Goal: Communication & Community: Answer question/provide support

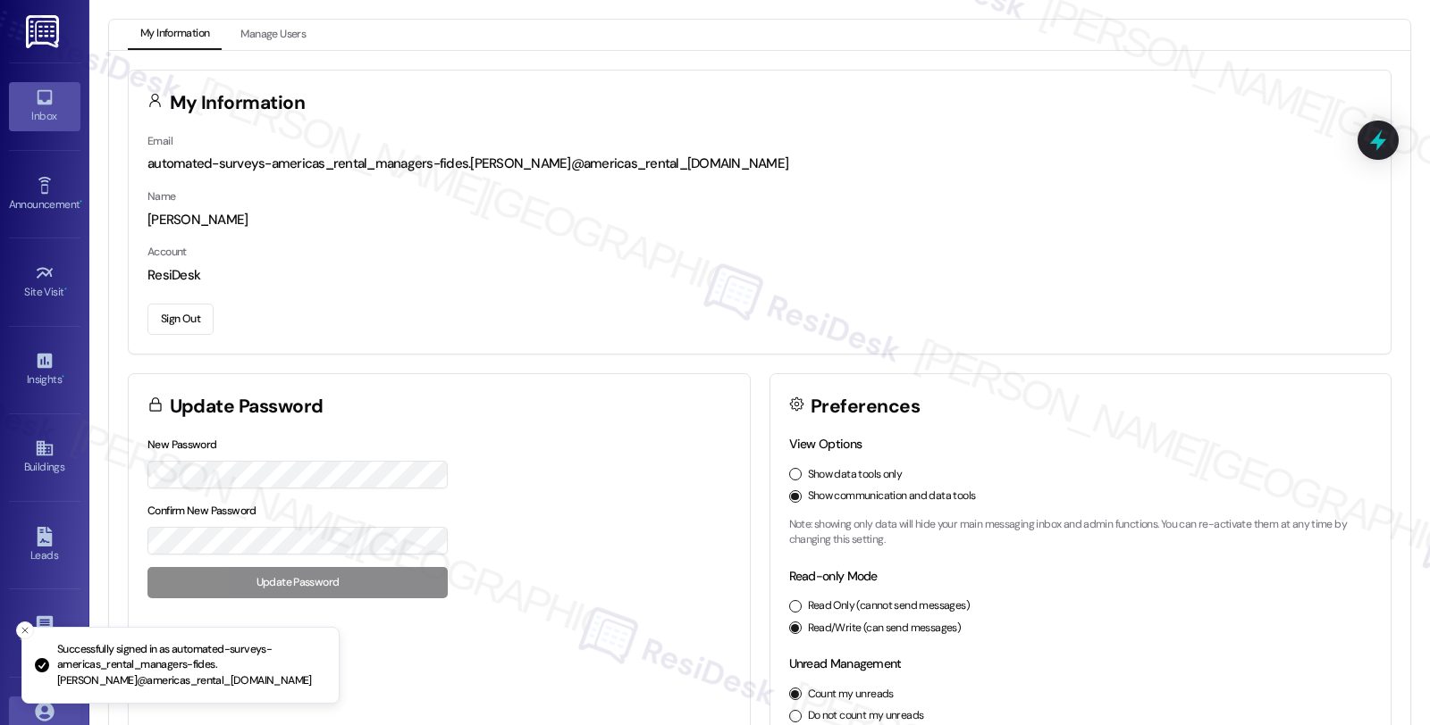
click at [63, 103] on link "Inbox" at bounding box center [44, 106] width 71 height 48
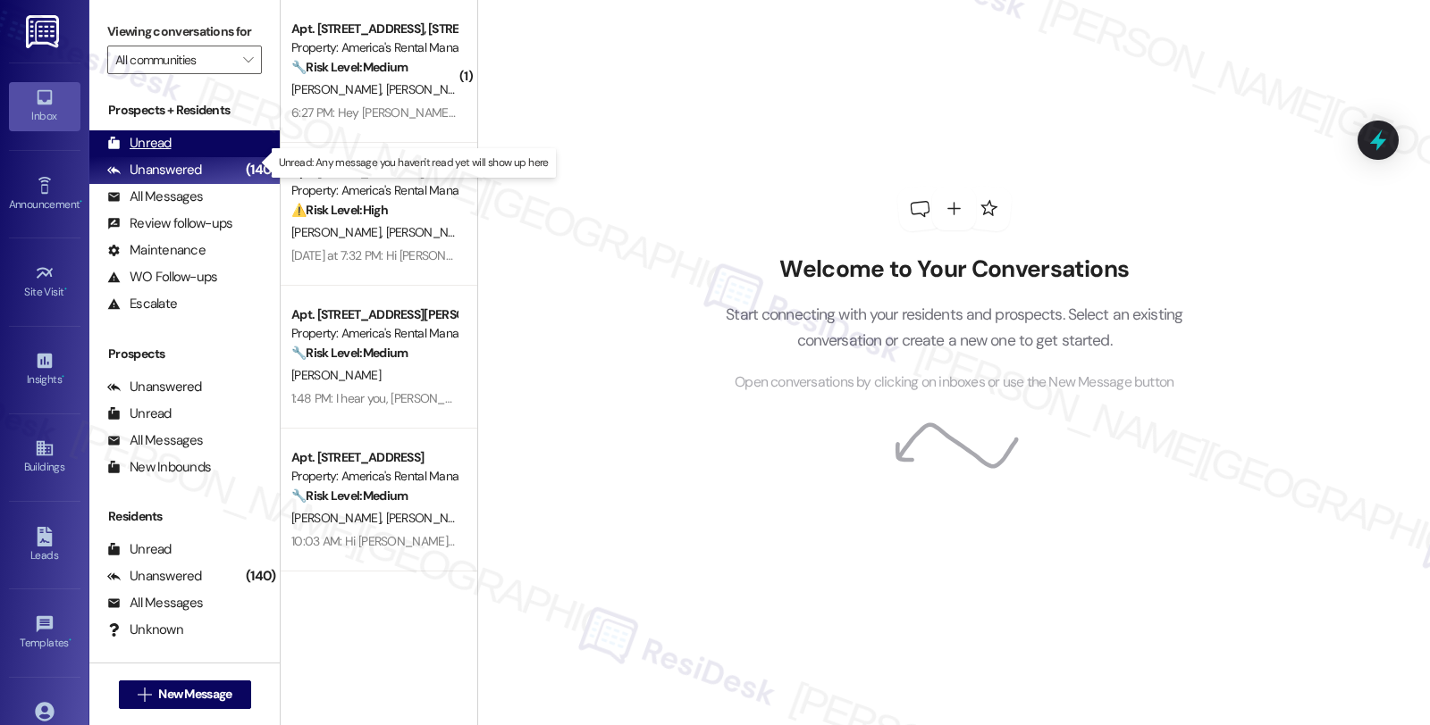
click at [176, 156] on div "Unread (0)" at bounding box center [184, 143] width 190 height 27
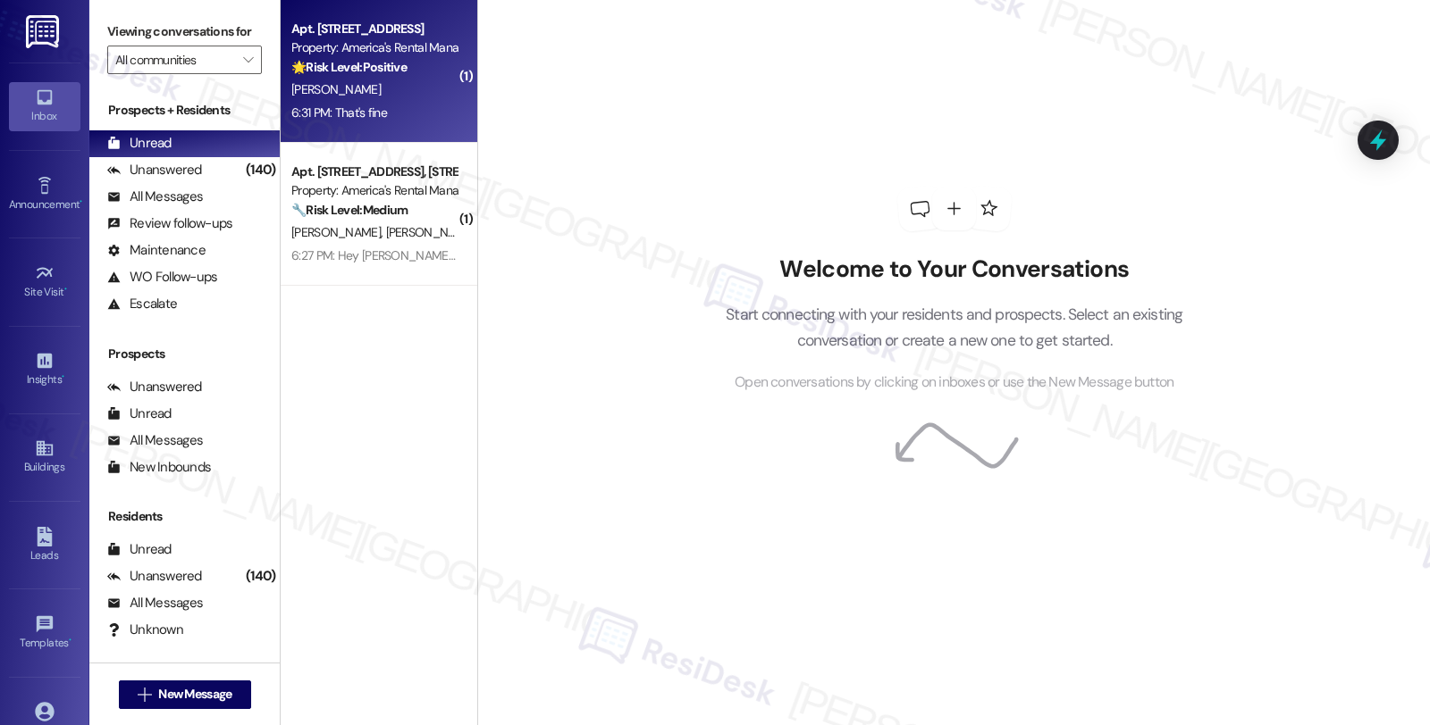
click at [432, 91] on div "[PERSON_NAME]" at bounding box center [373, 90] width 169 height 22
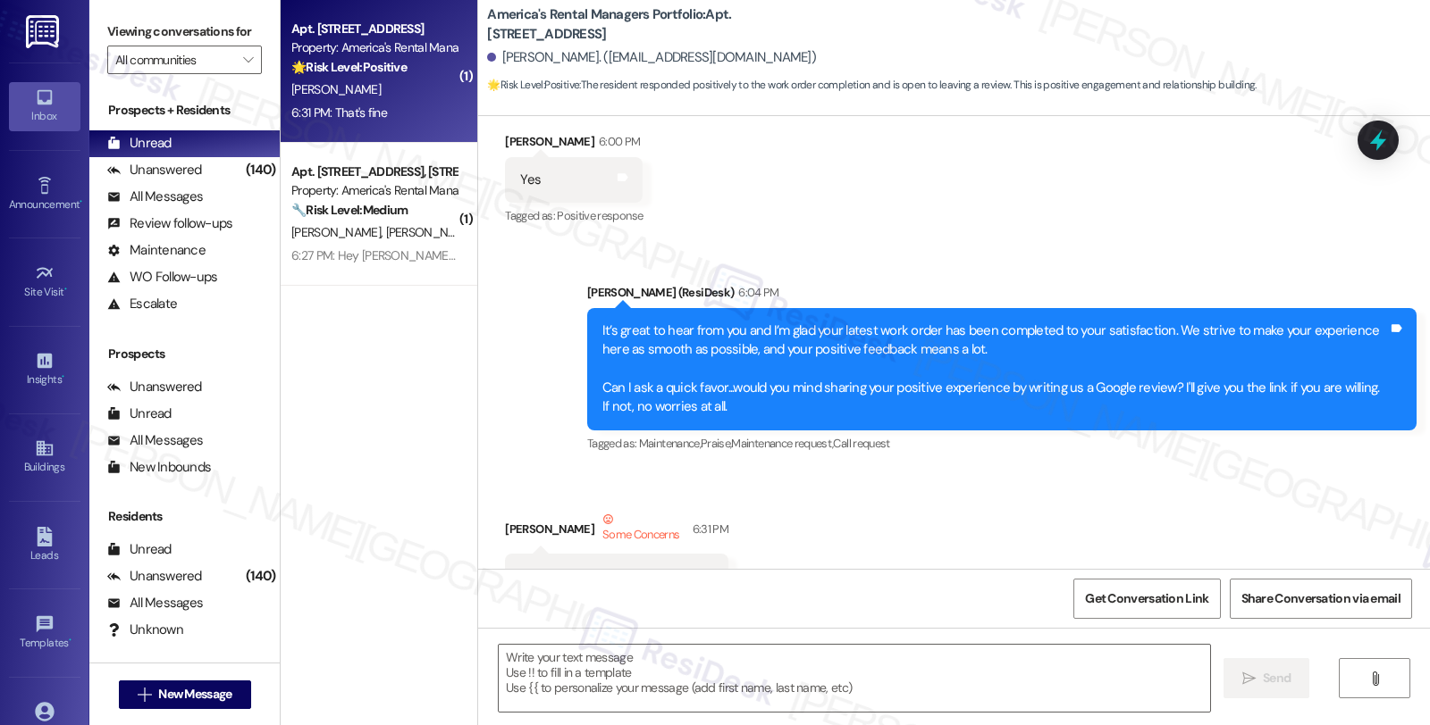
scroll to position [751, 0]
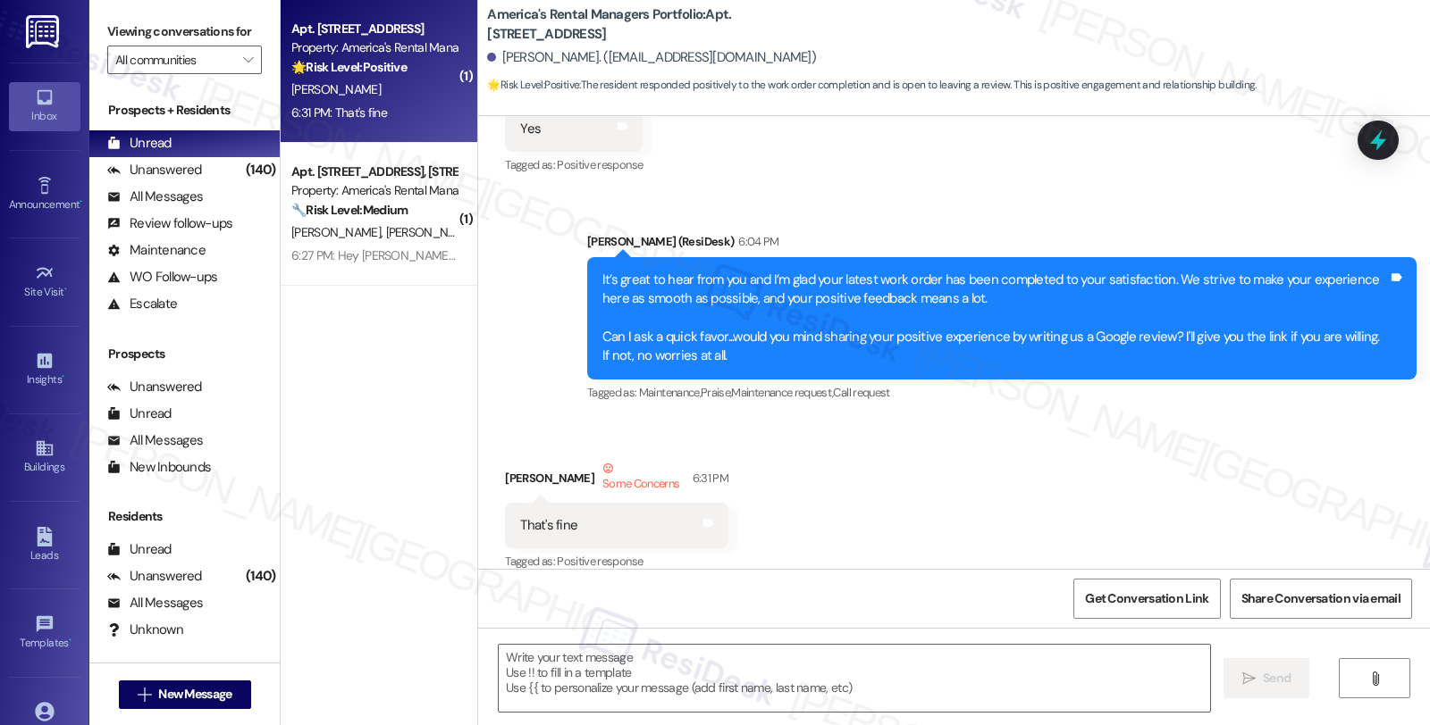
type textarea "Fetching suggested responses. Please feel free to read through the conversation…"
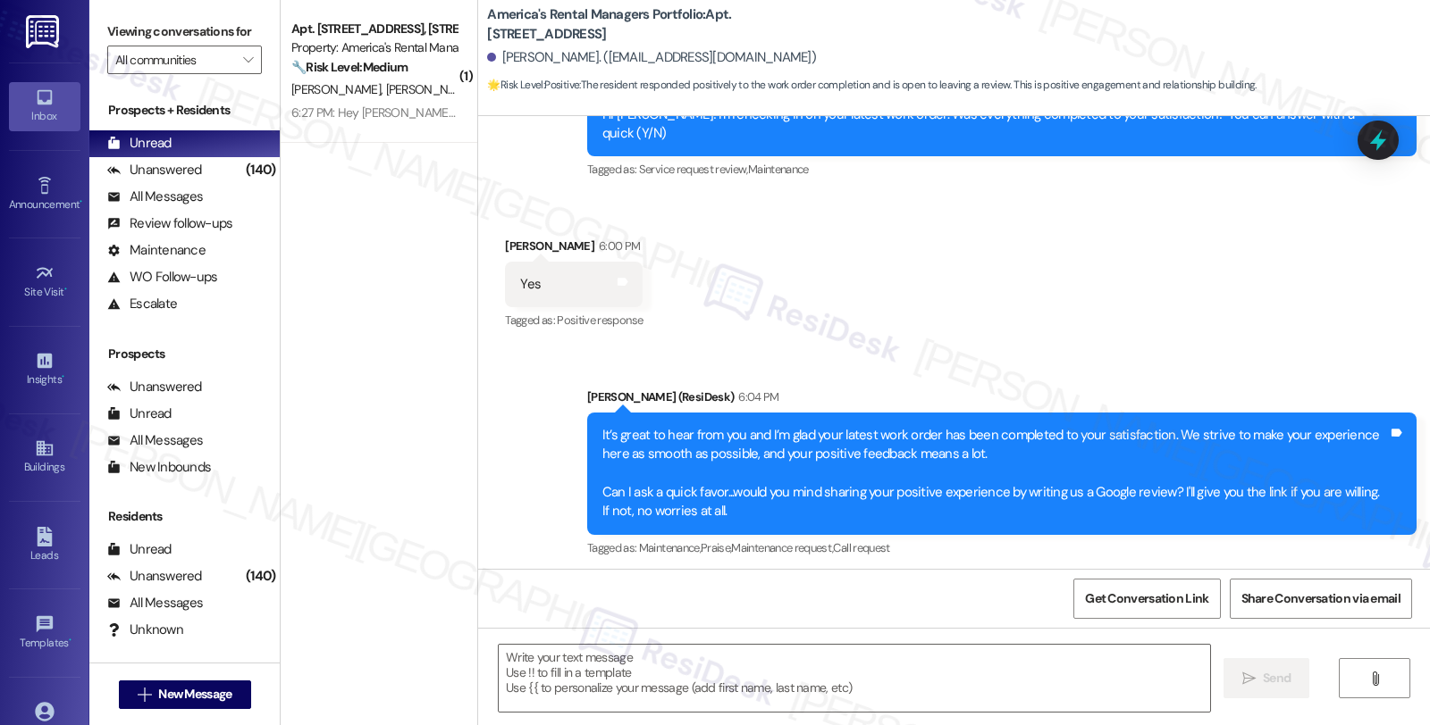
scroll to position [751, 0]
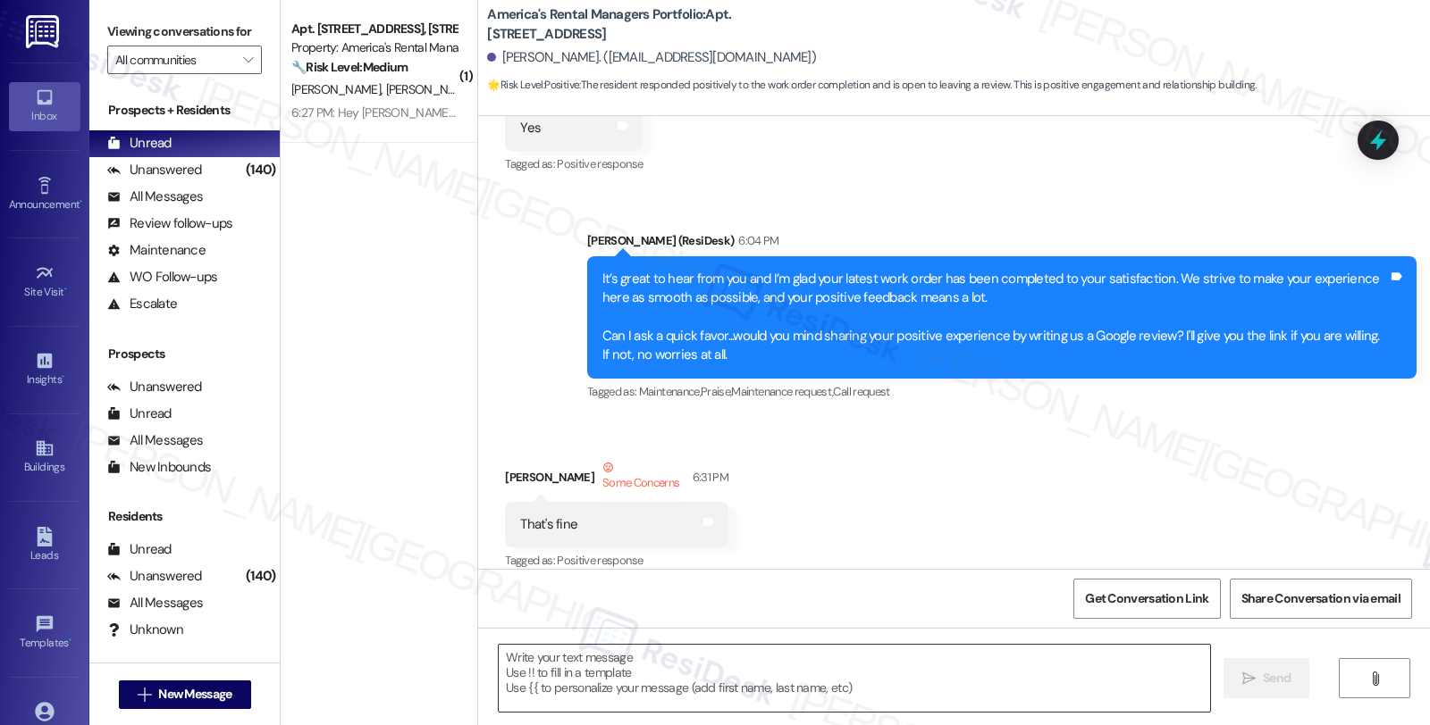
click at [838, 667] on textarea at bounding box center [854, 678] width 711 height 67
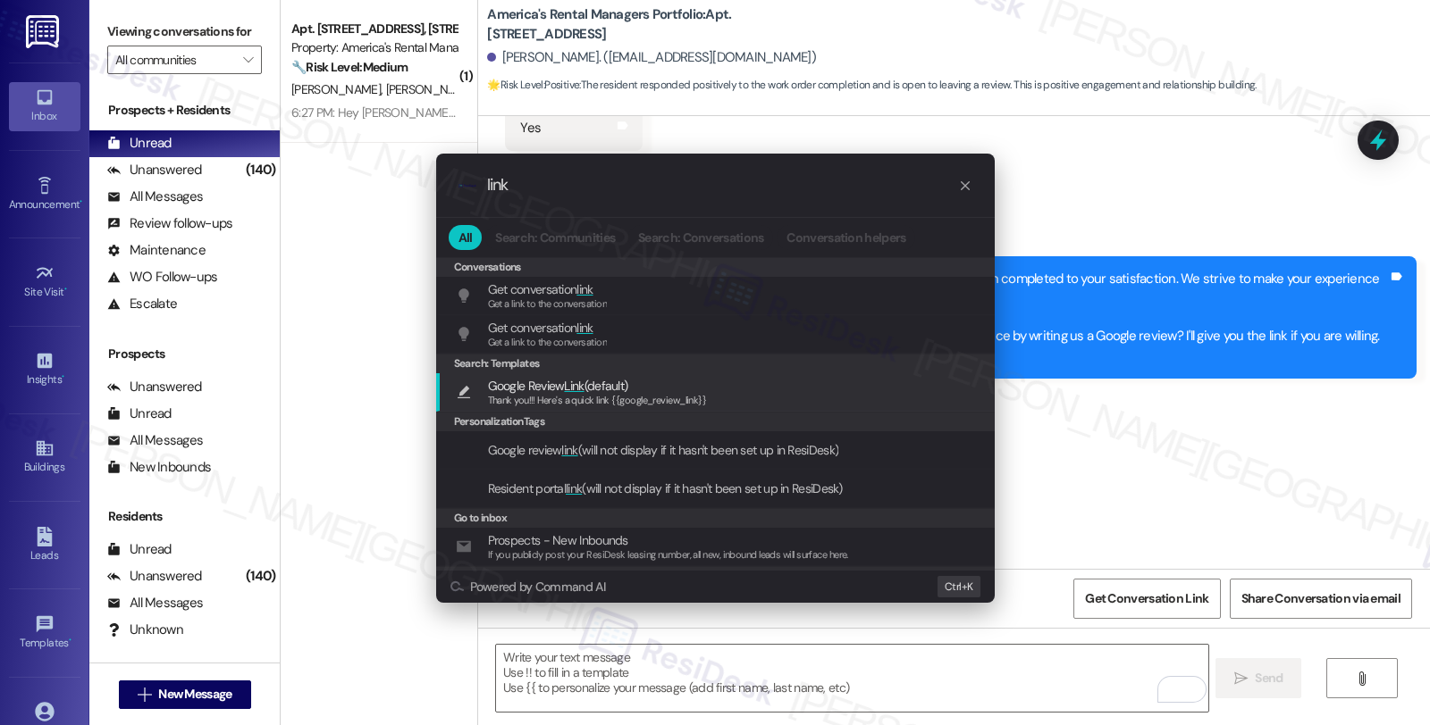
type input "link"
click at [653, 398] on span "Thank you!!! Here's a quick link {{google_review_link}}" at bounding box center [597, 400] width 219 height 13
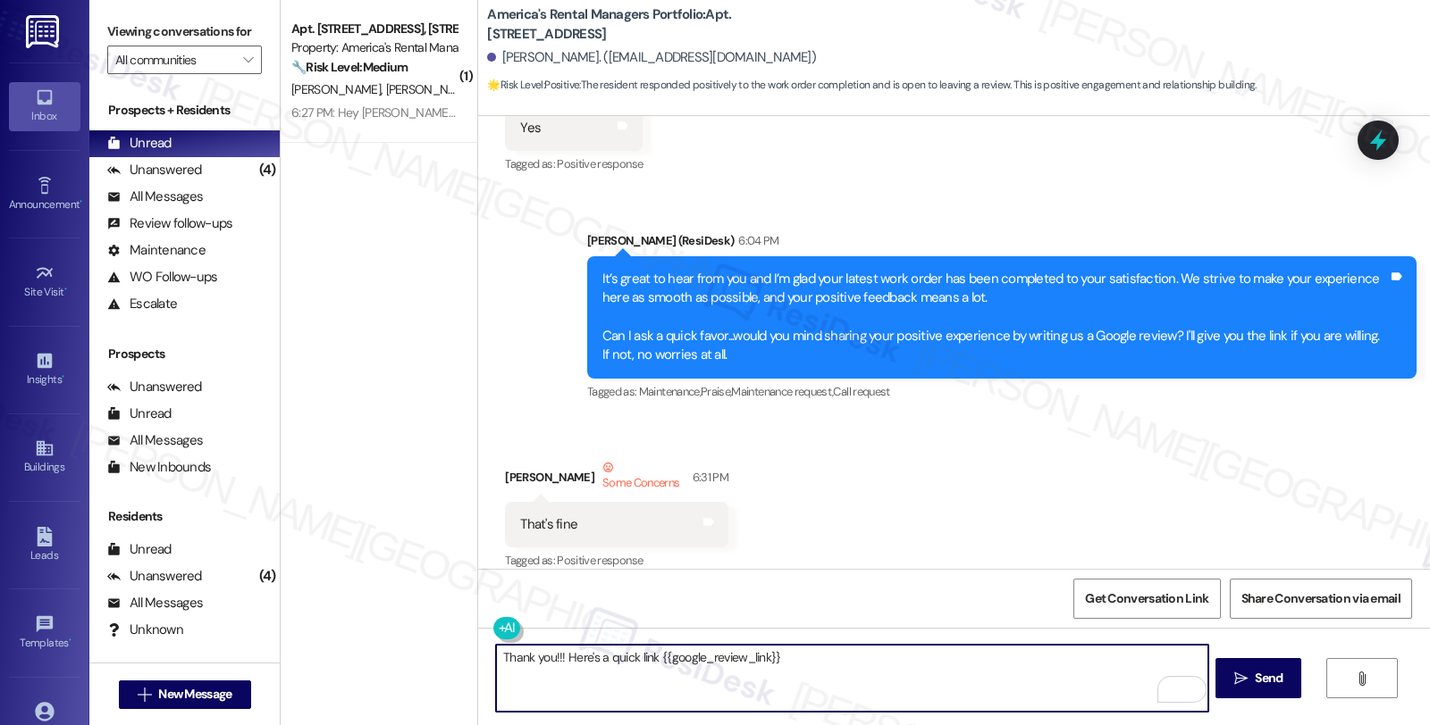
click at [520, 658] on textarea "Thank you!!! Here's a quick link {{google_review_link}}" at bounding box center [851, 678] width 711 height 67
click at [818, 671] on textarea "Thanks! Here's a quick link {{google_review_link}}" at bounding box center [851, 678] width 711 height 67
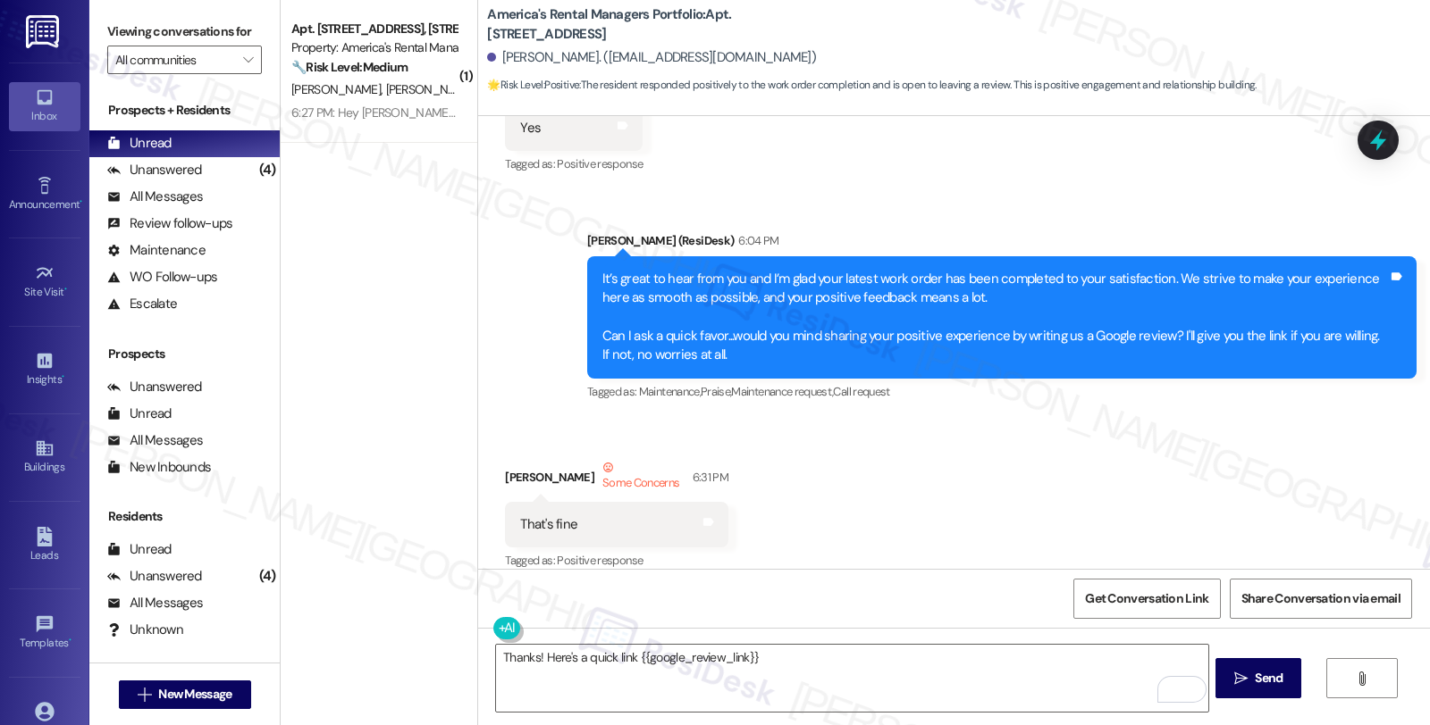
click at [1181, 448] on div "Received via SMS [PERSON_NAME] Some Concerns 6:31 PM That's fine Tags and notes…" at bounding box center [954, 503] width 952 height 170
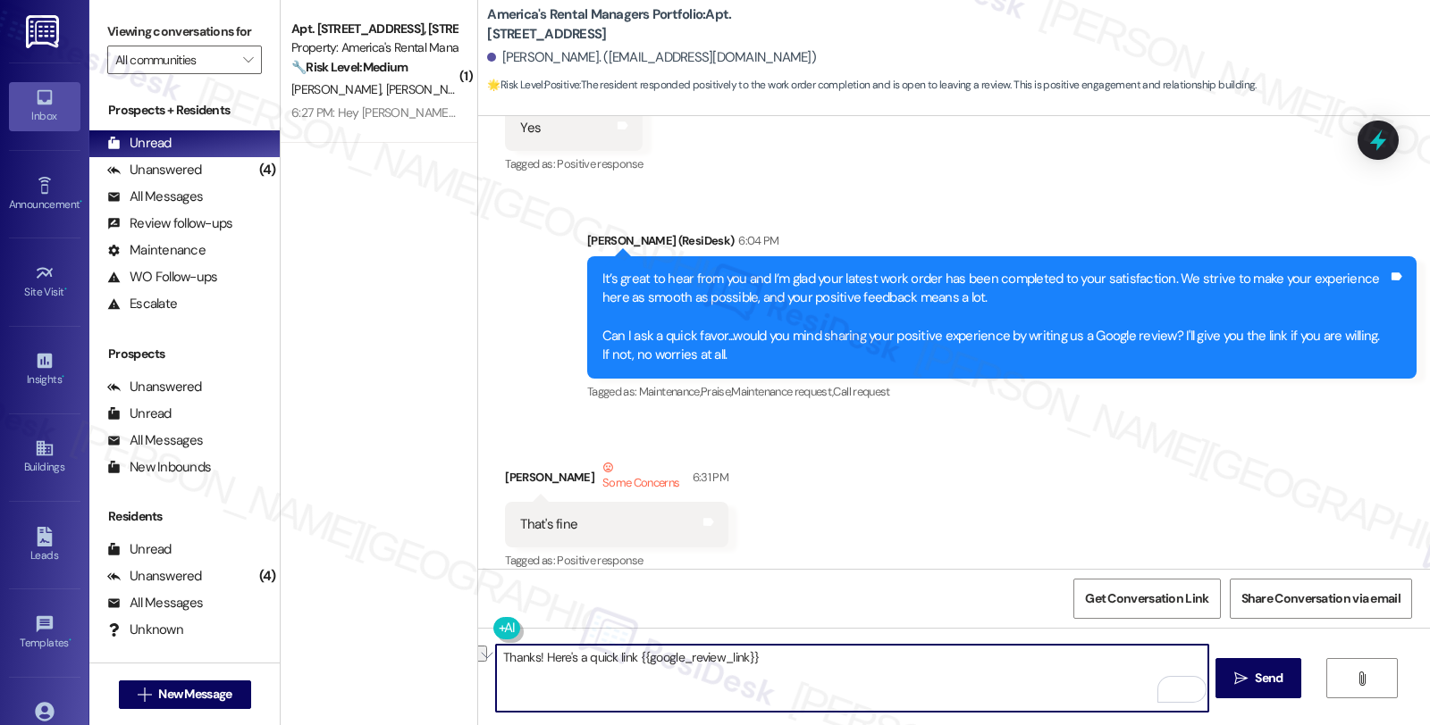
drag, startPoint x: 781, startPoint y: 661, endPoint x: 480, endPoint y: 661, distance: 301.1
click at [480, 661] on div "Thanks! Here's a quick link {{google_review_link}}  Send " at bounding box center [954, 695] width 952 height 134
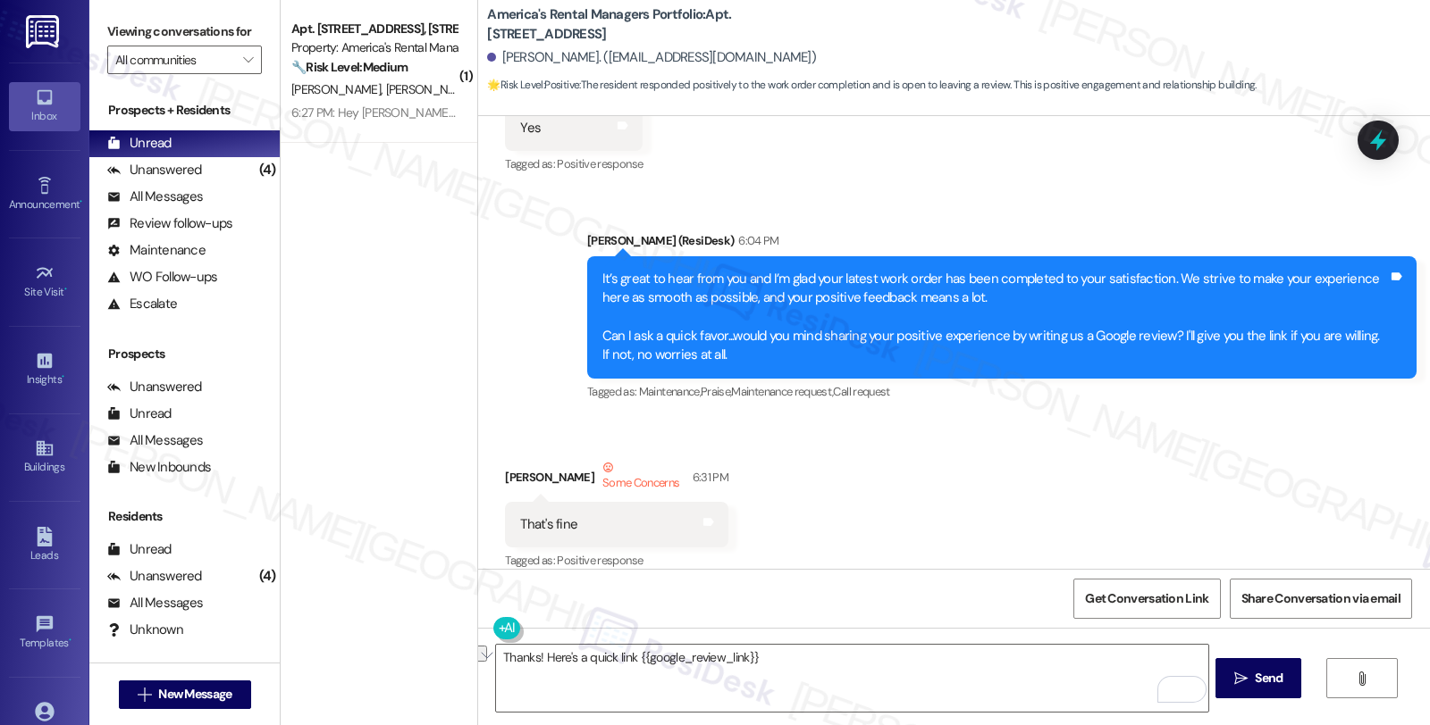
click at [1206, 490] on div "Received via SMS [PERSON_NAME] Some Concerns 6:31 PM That's fine Tags and notes…" at bounding box center [954, 503] width 952 height 170
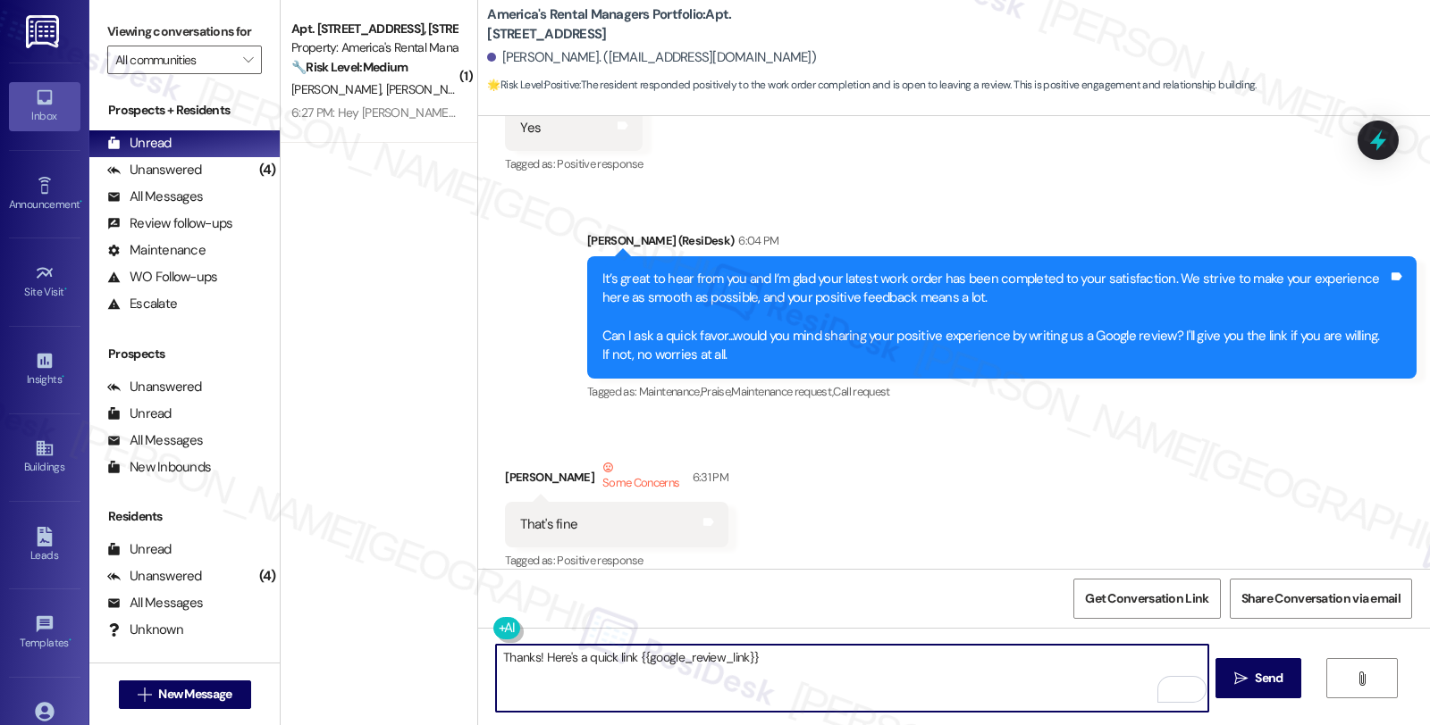
drag, startPoint x: 801, startPoint y: 659, endPoint x: 456, endPoint y: 659, distance: 344.9
click at [456, 659] on div "( 1 ) Apt. [STREET_ADDRESS], [STREET_ADDRESS] Property: America's Rental Manage…" at bounding box center [855, 362] width 1149 height 725
paste textarea "If I may ask...has the {{property}} lived up to your expectations so far?"
type textarea "If I may ask...has the {{property}} lived up to your expectations so far?"
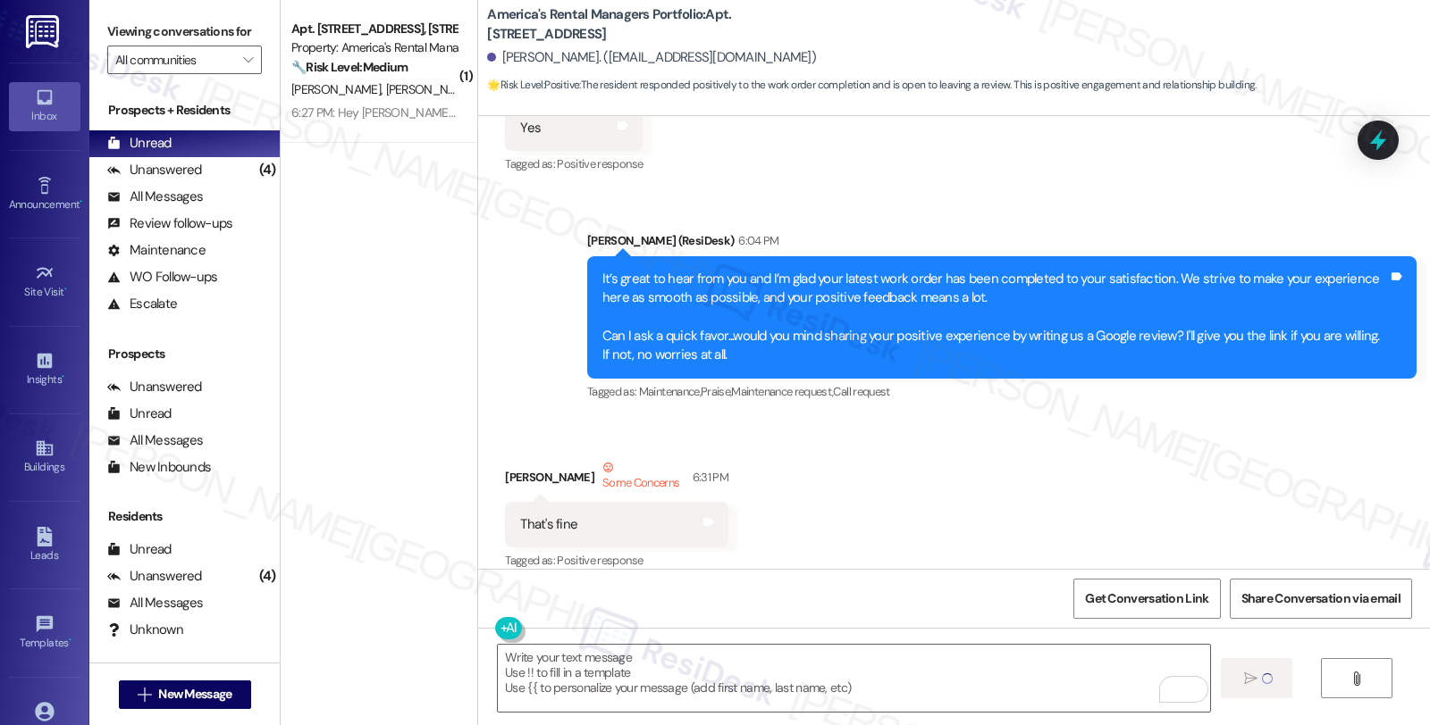
scroll to position [751, 0]
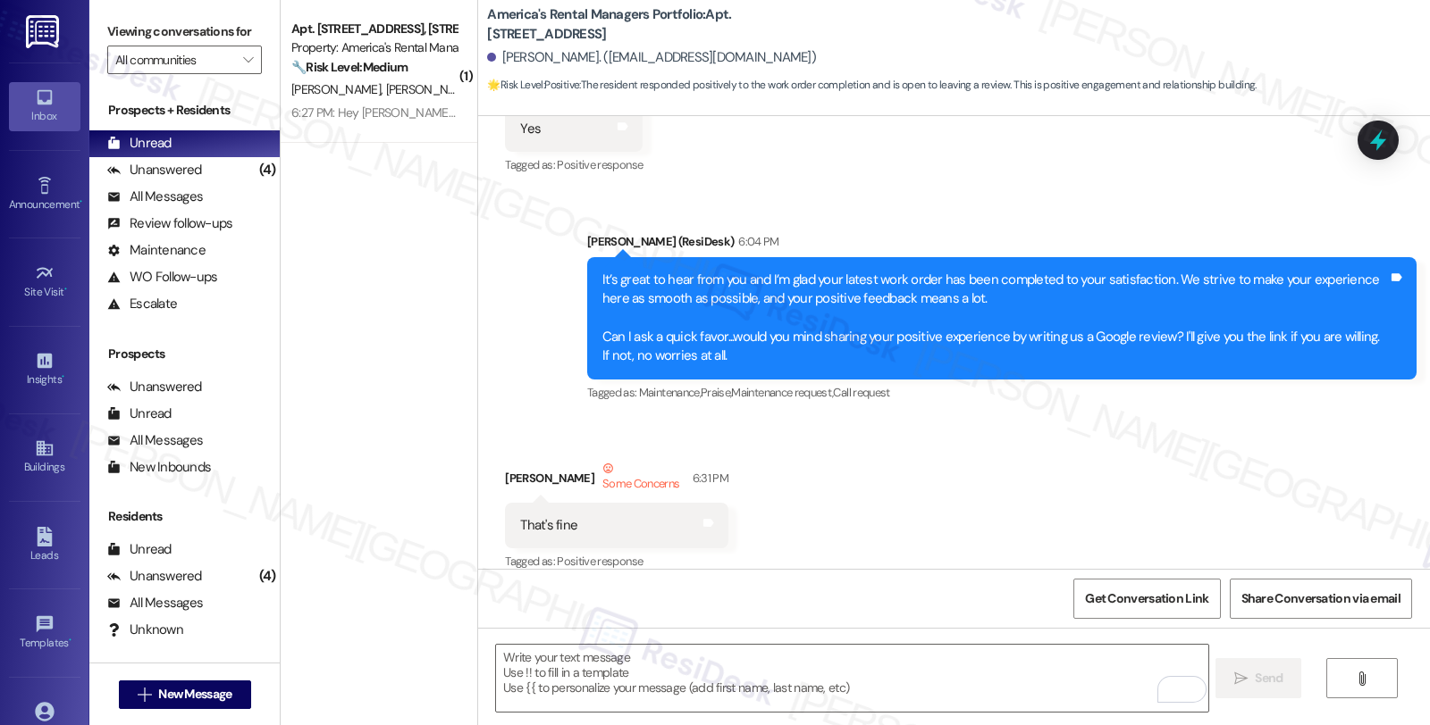
click at [1170, 467] on div "Received via SMS [PERSON_NAME] Some Concerns 6:31 PM That's fine Tags and notes…" at bounding box center [954, 504] width 952 height 170
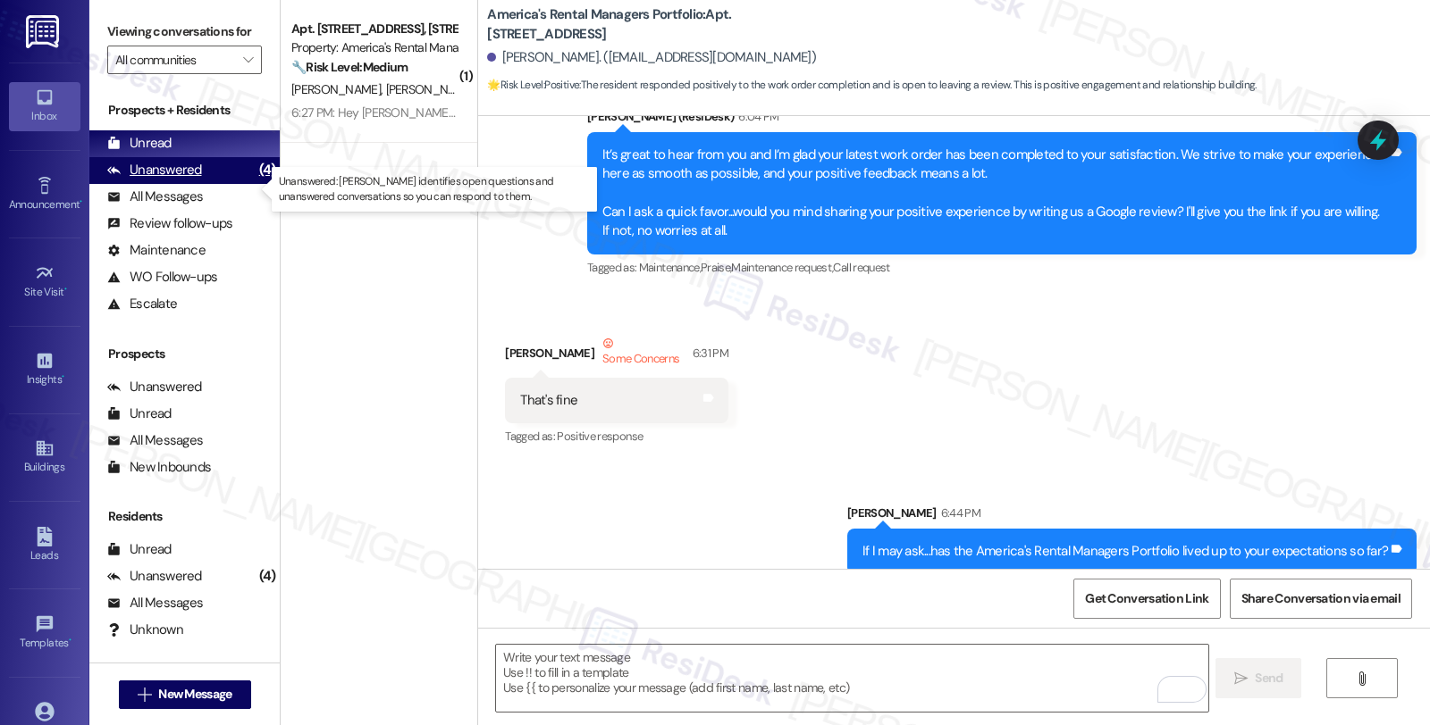
click at [199, 184] on div "Unanswered (4)" at bounding box center [184, 170] width 190 height 27
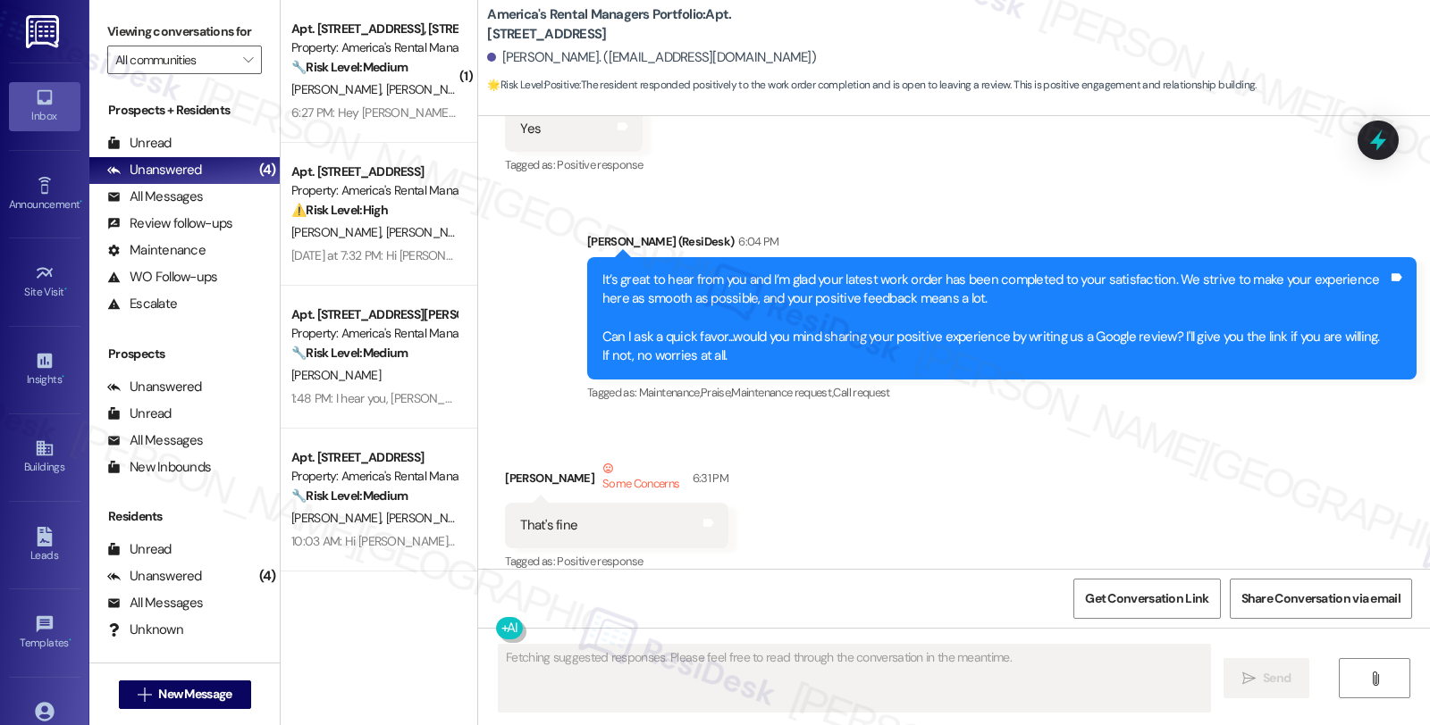
scroll to position [901, 0]
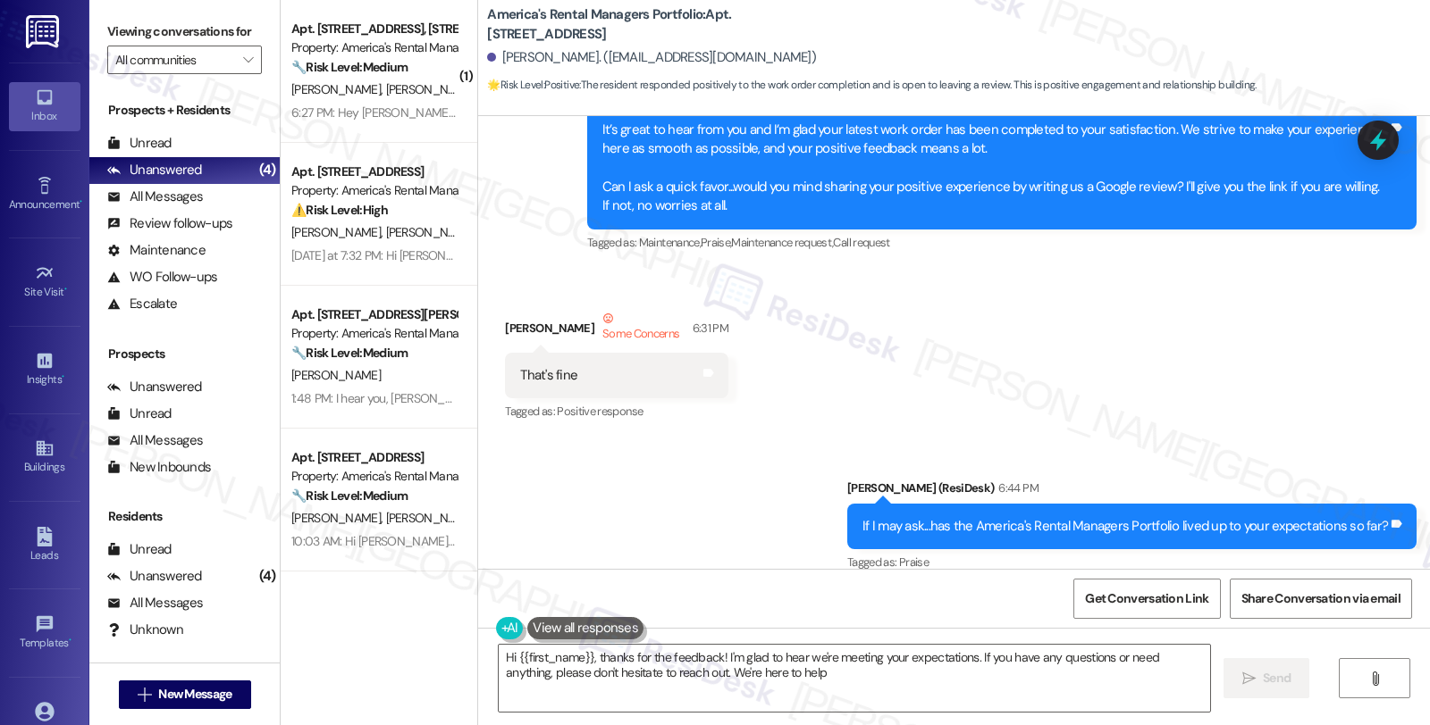
type textarea "Hi {{first_name}}, thanks for the feedback! I'm glad to hear we're meeting your…"
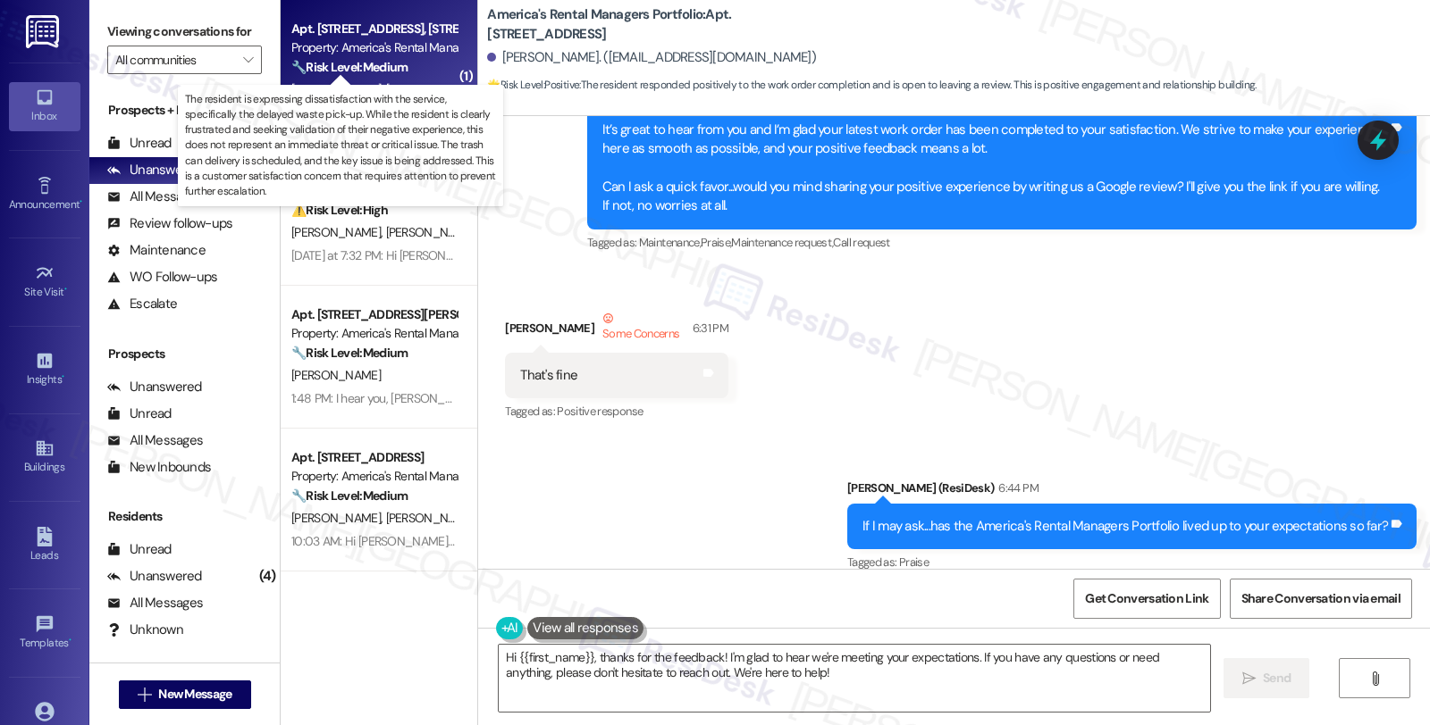
click at [386, 74] on strong "🔧 Risk Level: Medium" at bounding box center [349, 67] width 116 height 16
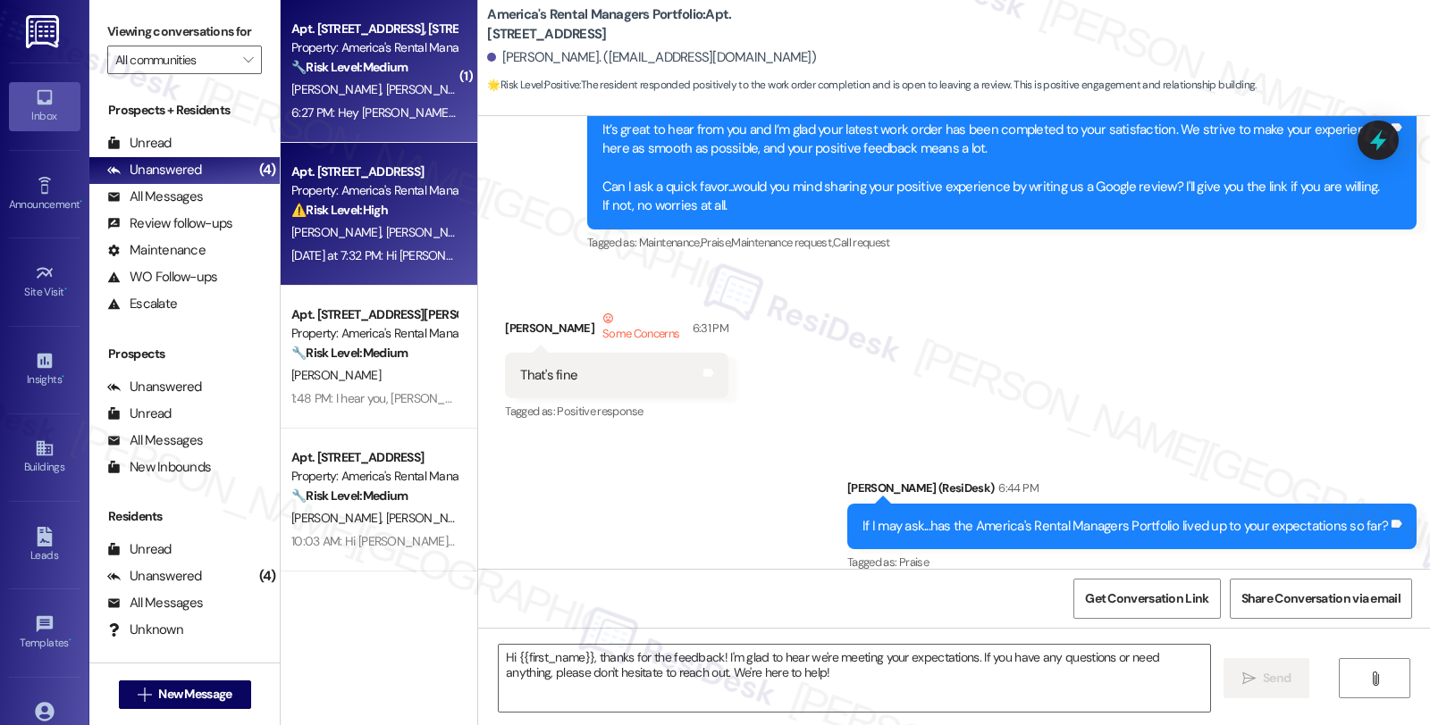
type textarea "Fetching suggested responses. Please feel free to read through the conversation…"
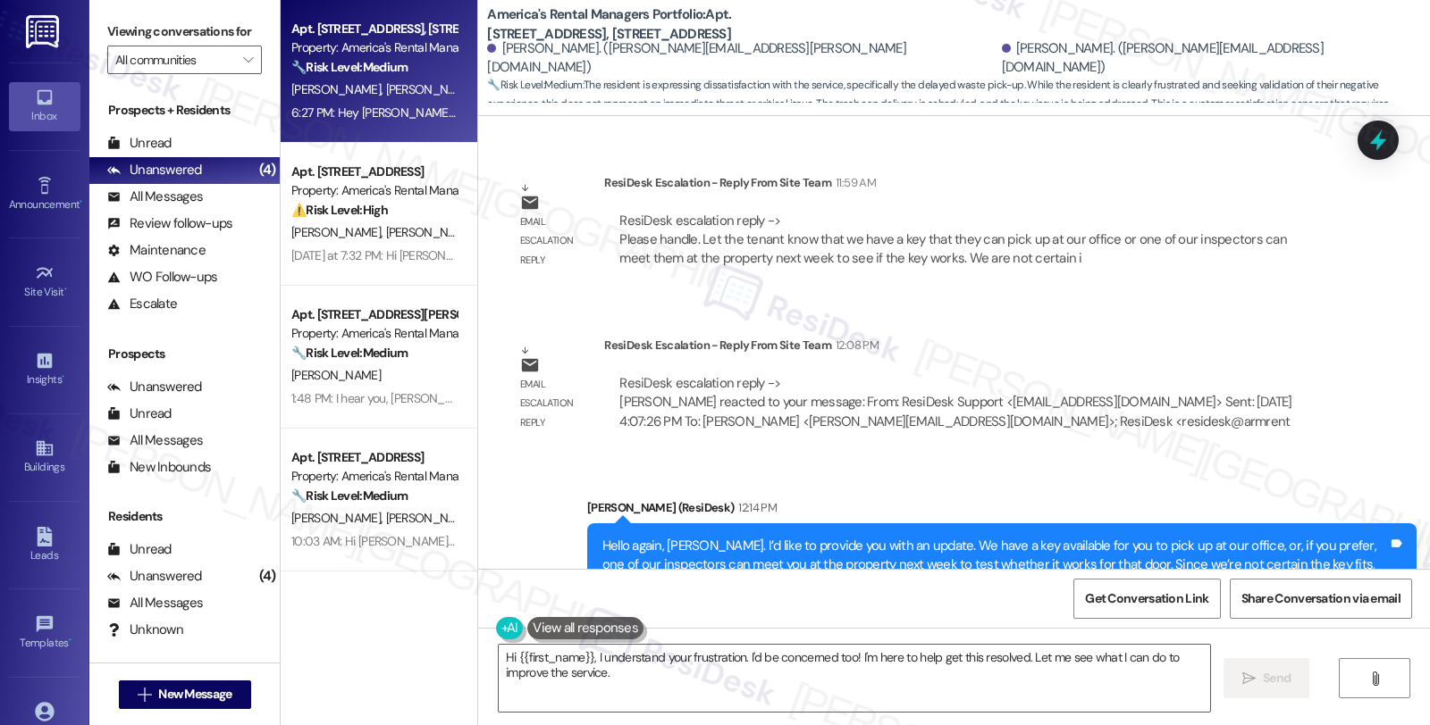
scroll to position [2914, 0]
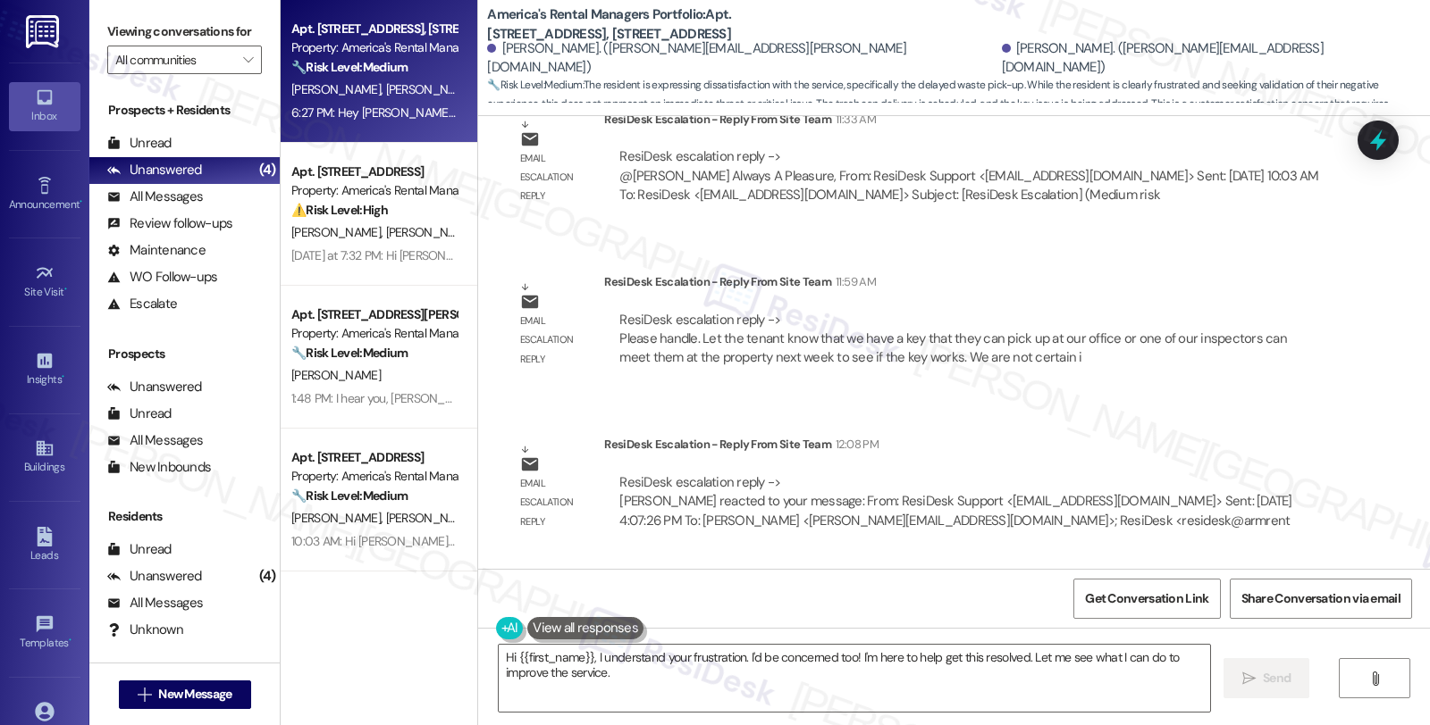
click at [1002, 60] on div "[PERSON_NAME]. ([PERSON_NAME][EMAIL_ADDRESS][DOMAIN_NAME])" at bounding box center [1209, 58] width 415 height 38
copy div "Grant"
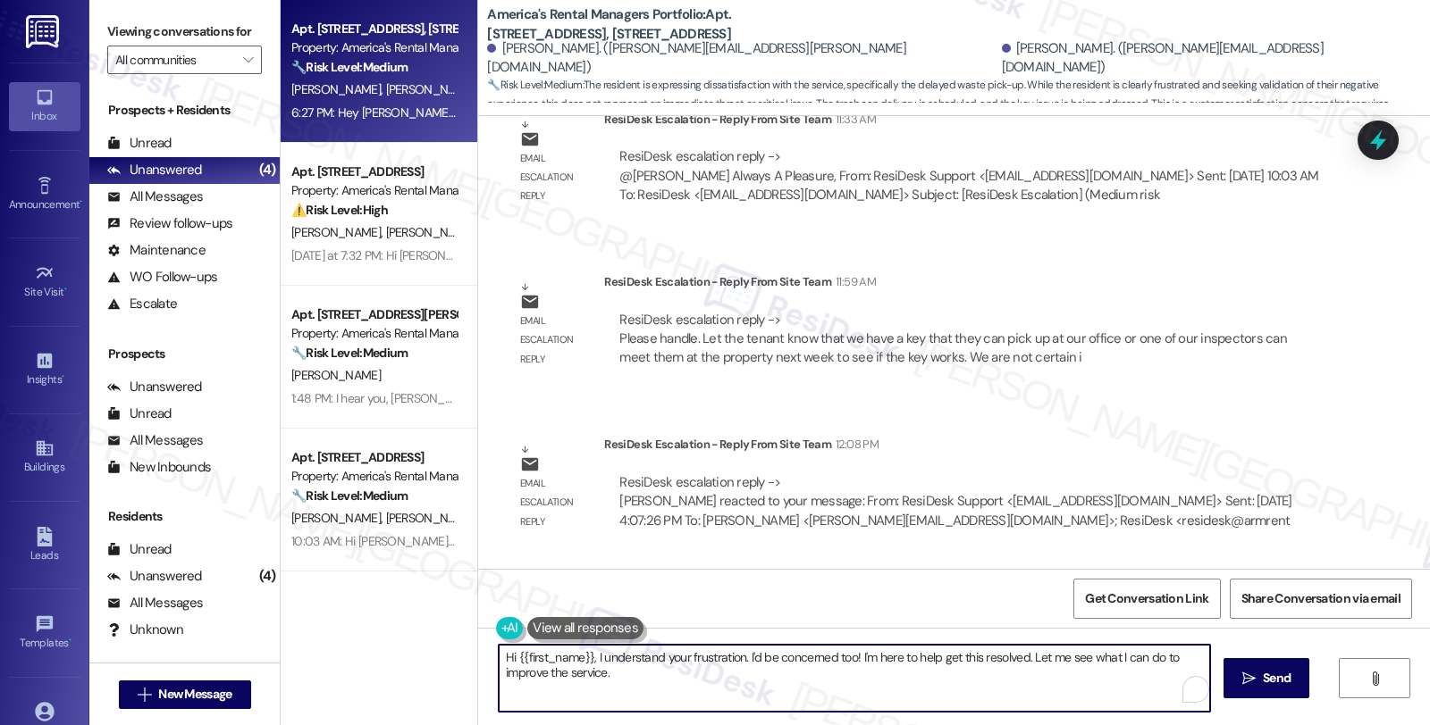
drag, startPoint x: 507, startPoint y: 657, endPoint x: 573, endPoint y: 656, distance: 65.2
click at [576, 656] on textarea "Hi {{first_name}}, I understand your frustration. I'd be concerned too! I'm her…" at bounding box center [854, 678] width 711 height 67
paste textarea "Grant"
type textarea "Hi [PERSON_NAME], I understand your frustration. I'd be concerned too! I'm here…"
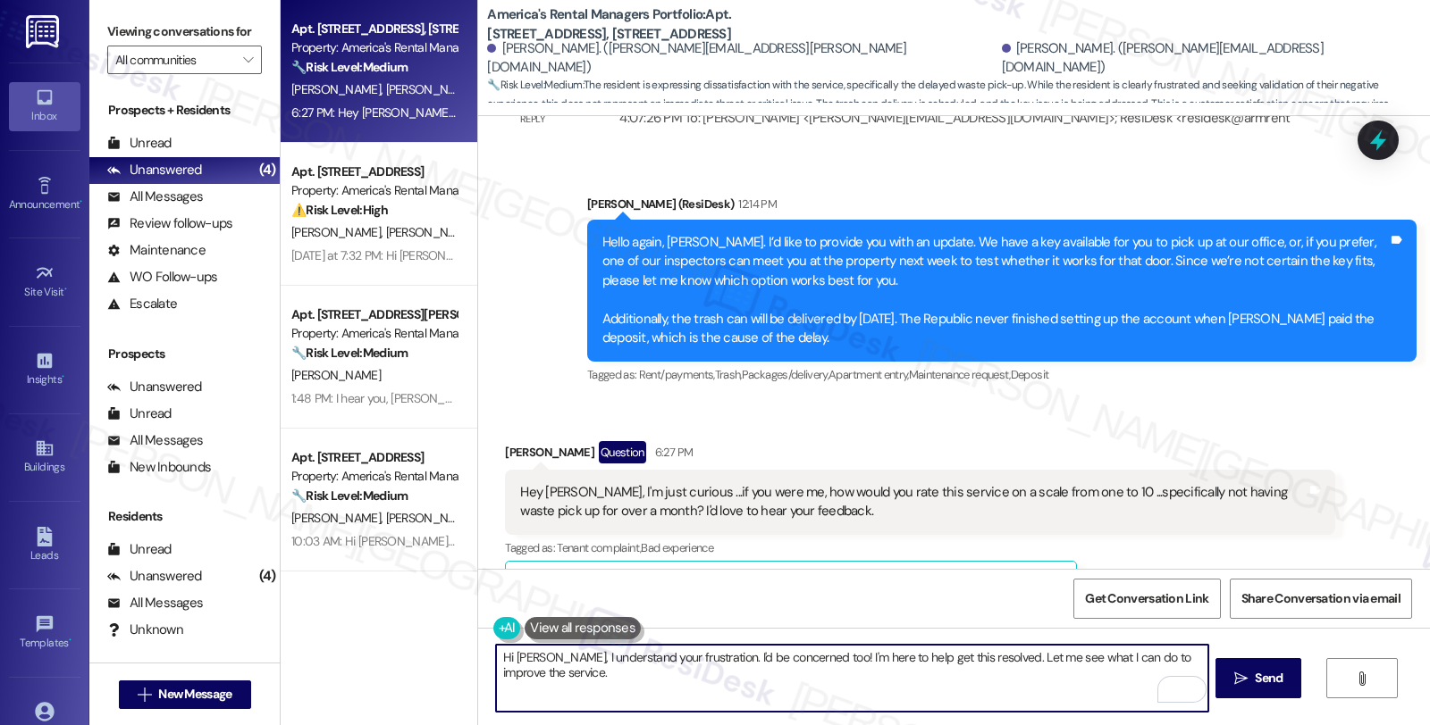
scroll to position [3310, 0]
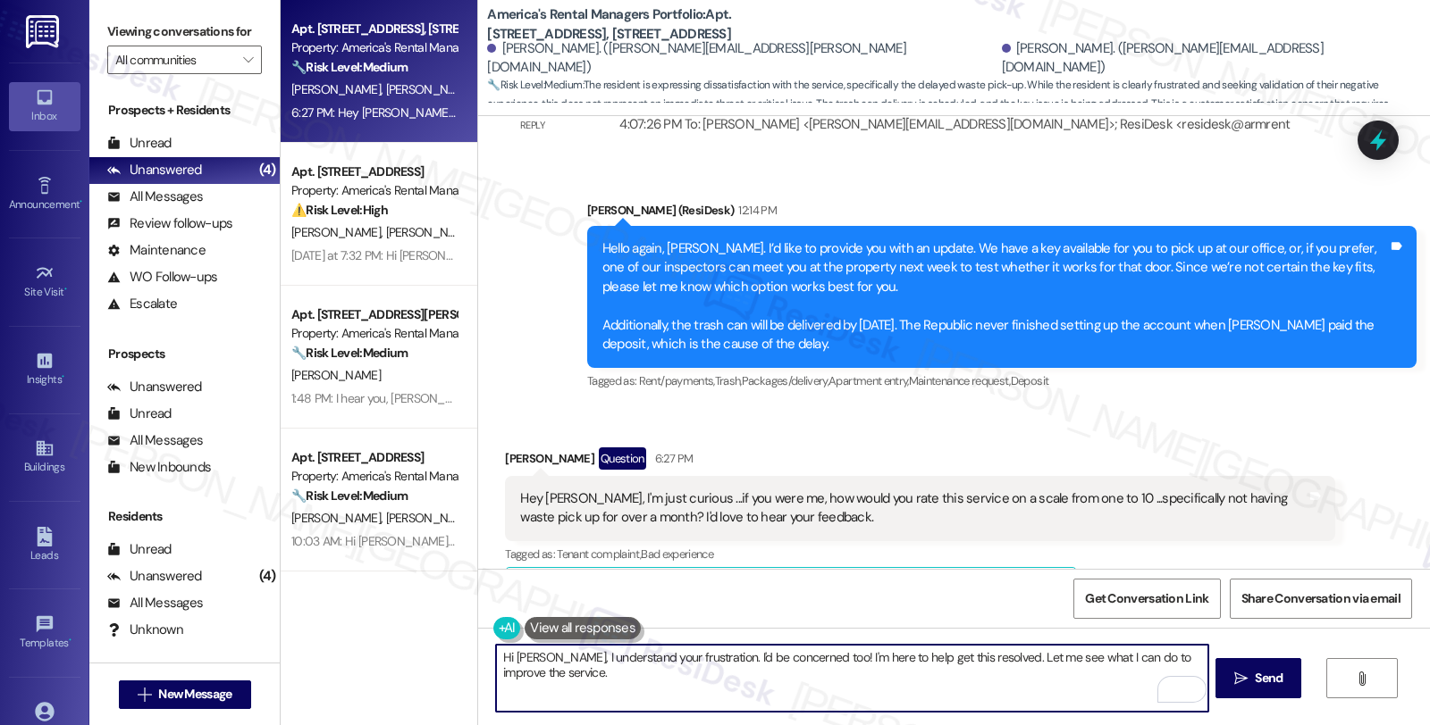
click at [796, 654] on textarea "Hi [PERSON_NAME], I understand your frustration. I'd be concerned too! I'm here…" at bounding box center [851, 678] width 711 height 67
